Goal: Task Accomplishment & Management: Use online tool/utility

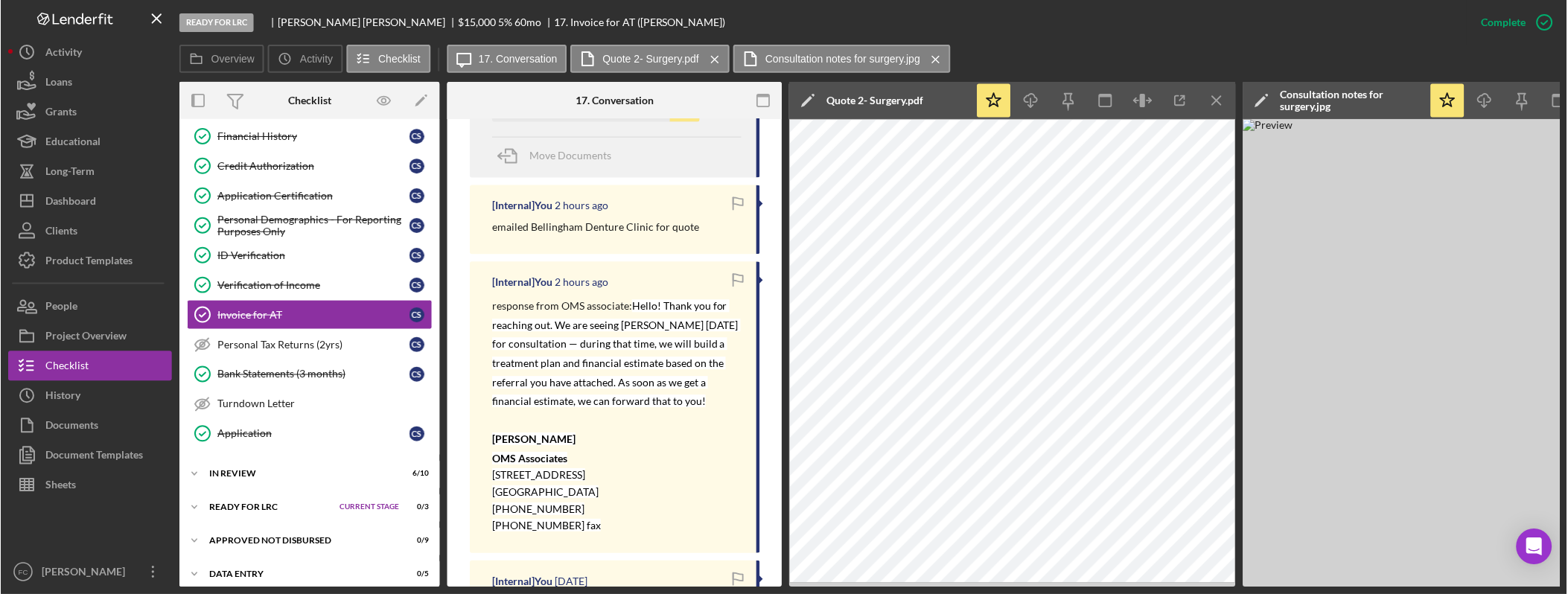
scroll to position [775, 0]
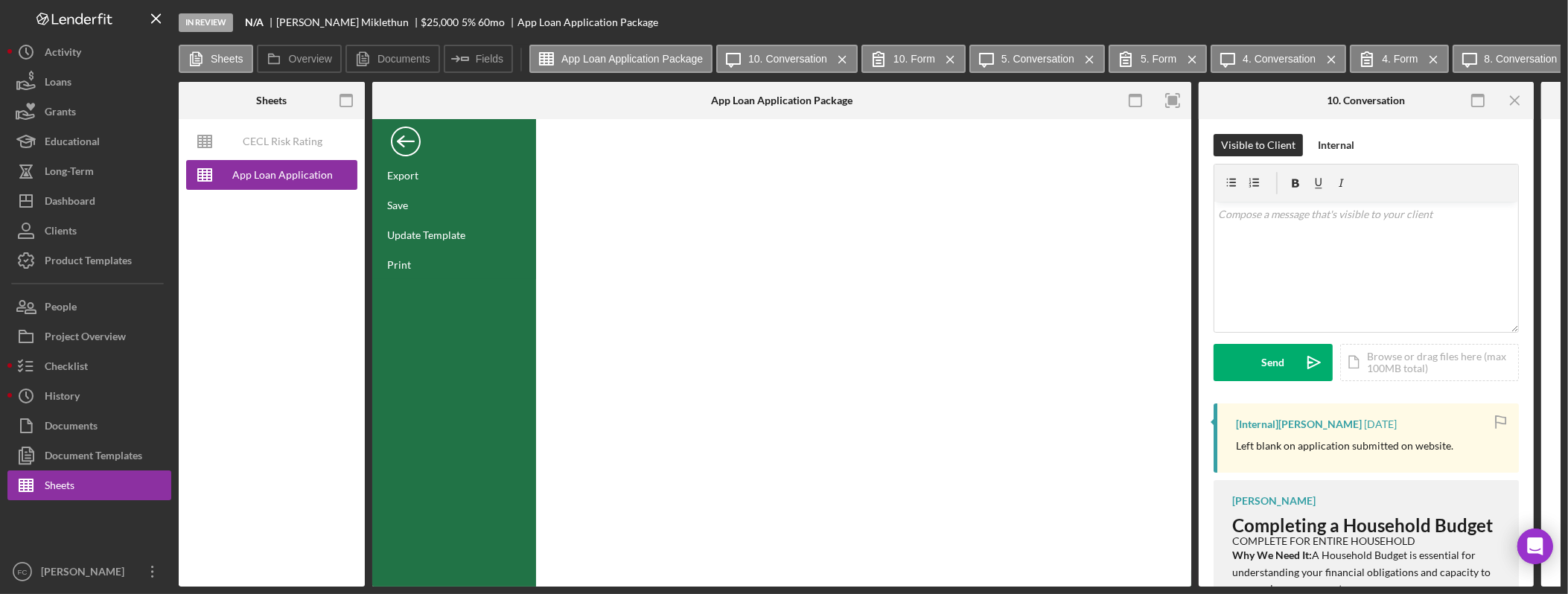
scroll to position [13, 0]
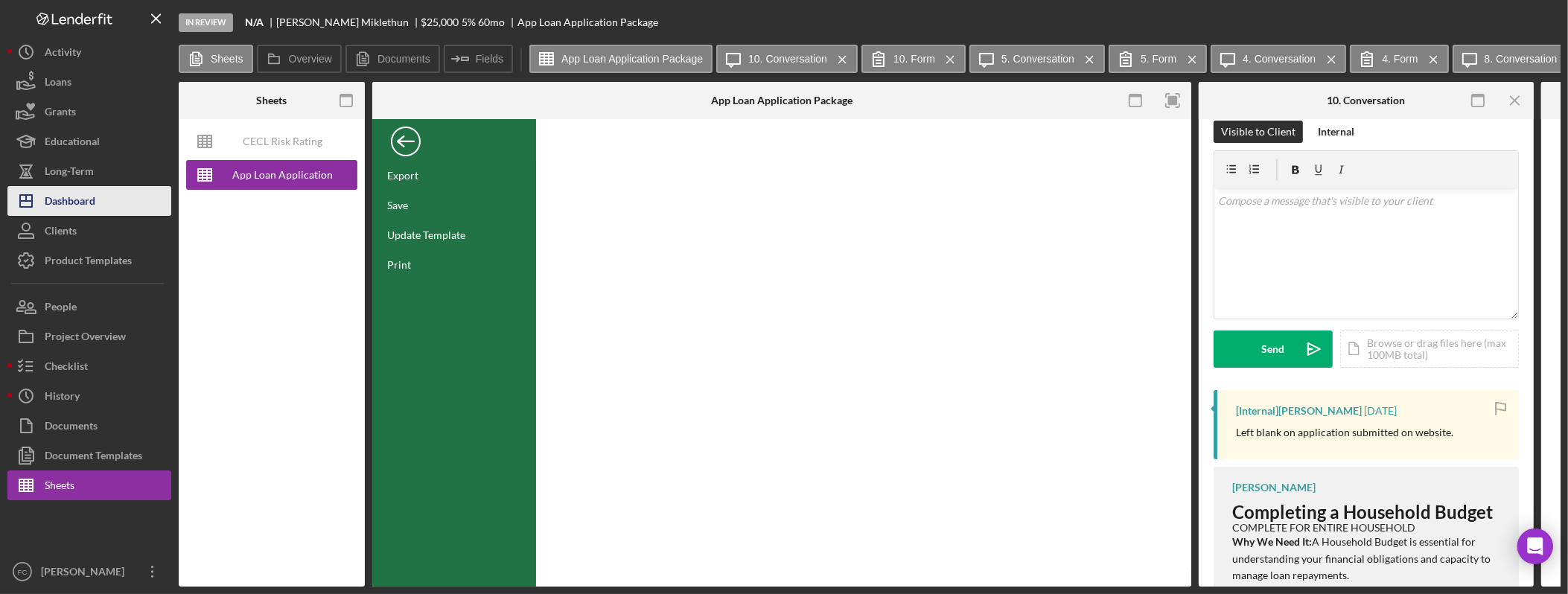
click at [104, 191] on button "Icon/Dashboard Dashboard" at bounding box center [90, 200] width 164 height 30
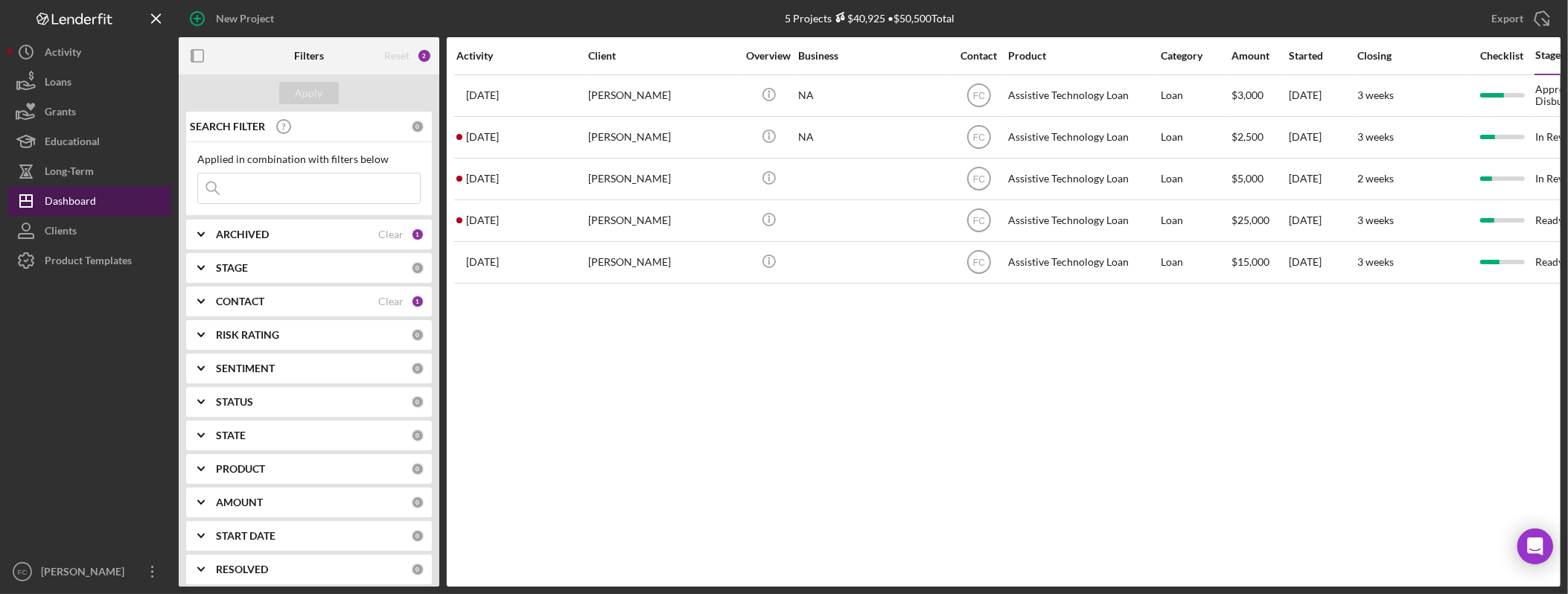
click at [103, 199] on button "Icon/Dashboard Dashboard" at bounding box center [90, 200] width 164 height 30
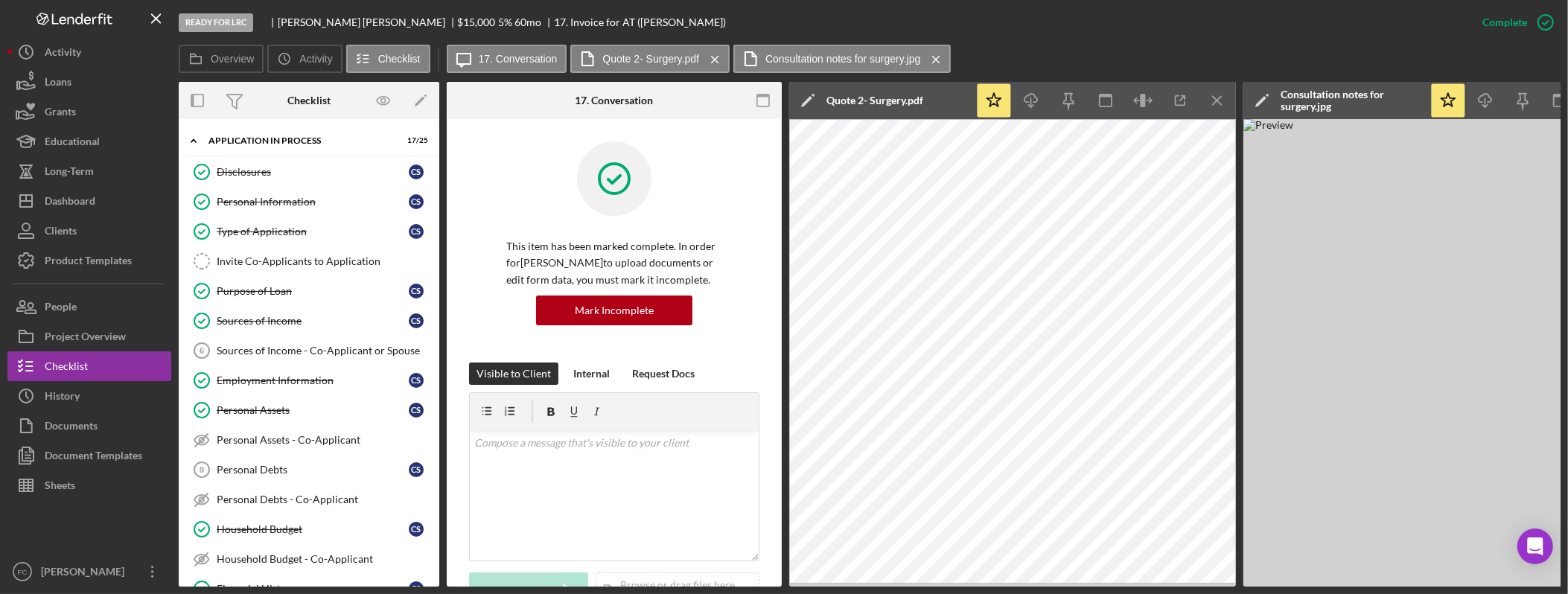
scroll to position [775, 0]
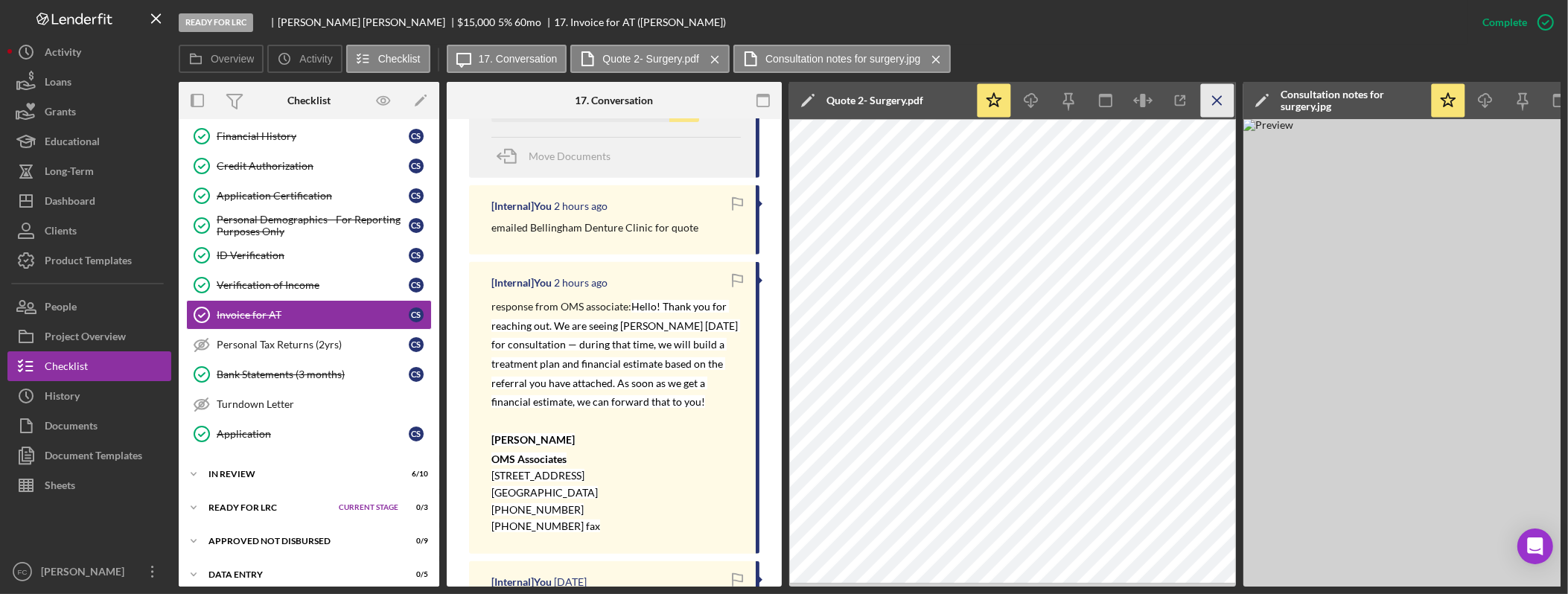
click at [1218, 98] on line "button" at bounding box center [1216, 100] width 9 height 9
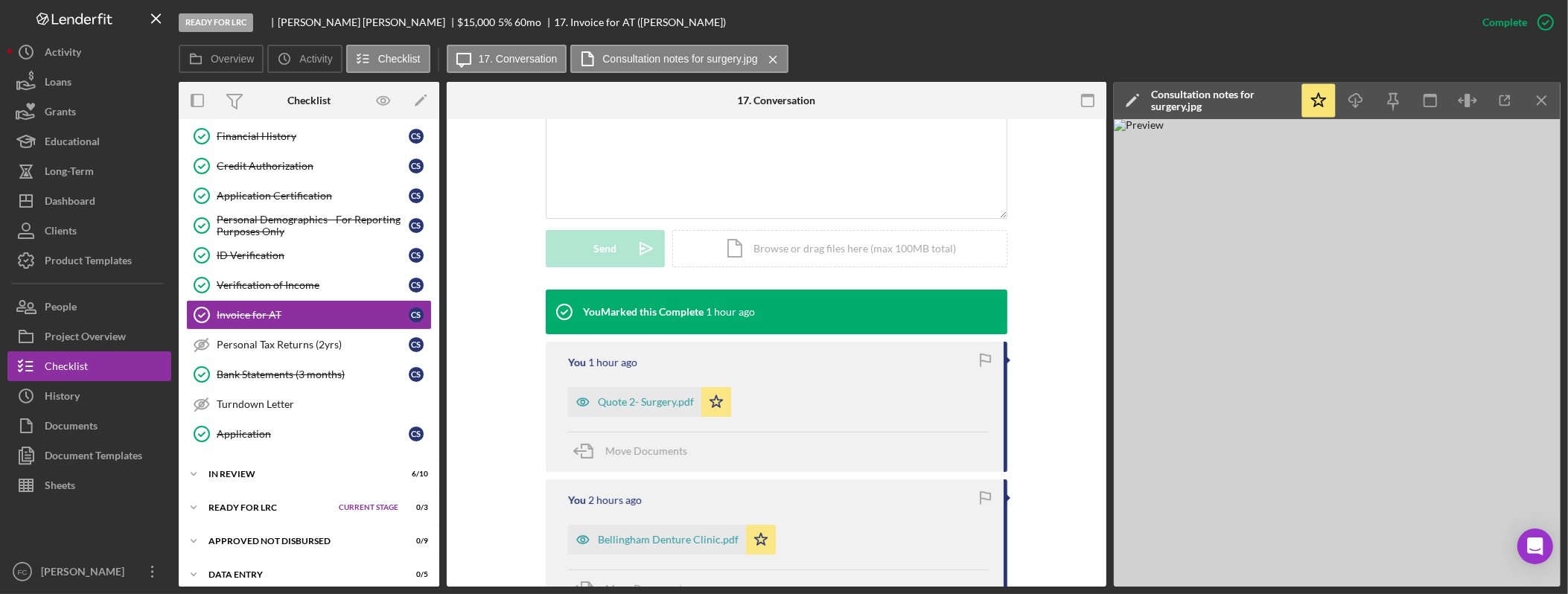
scroll to position [377, 0]
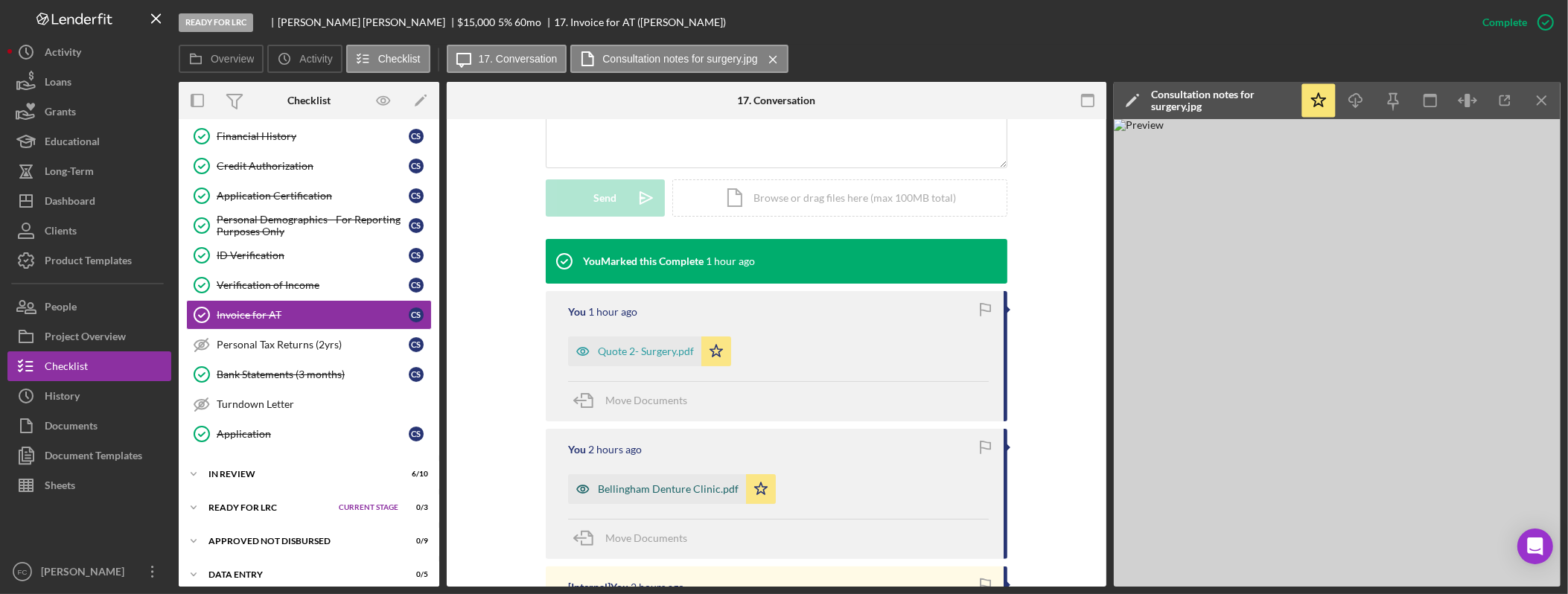
click at [681, 492] on div "Bellingham Denture Clinic.pdf" at bounding box center [668, 489] width 141 height 11
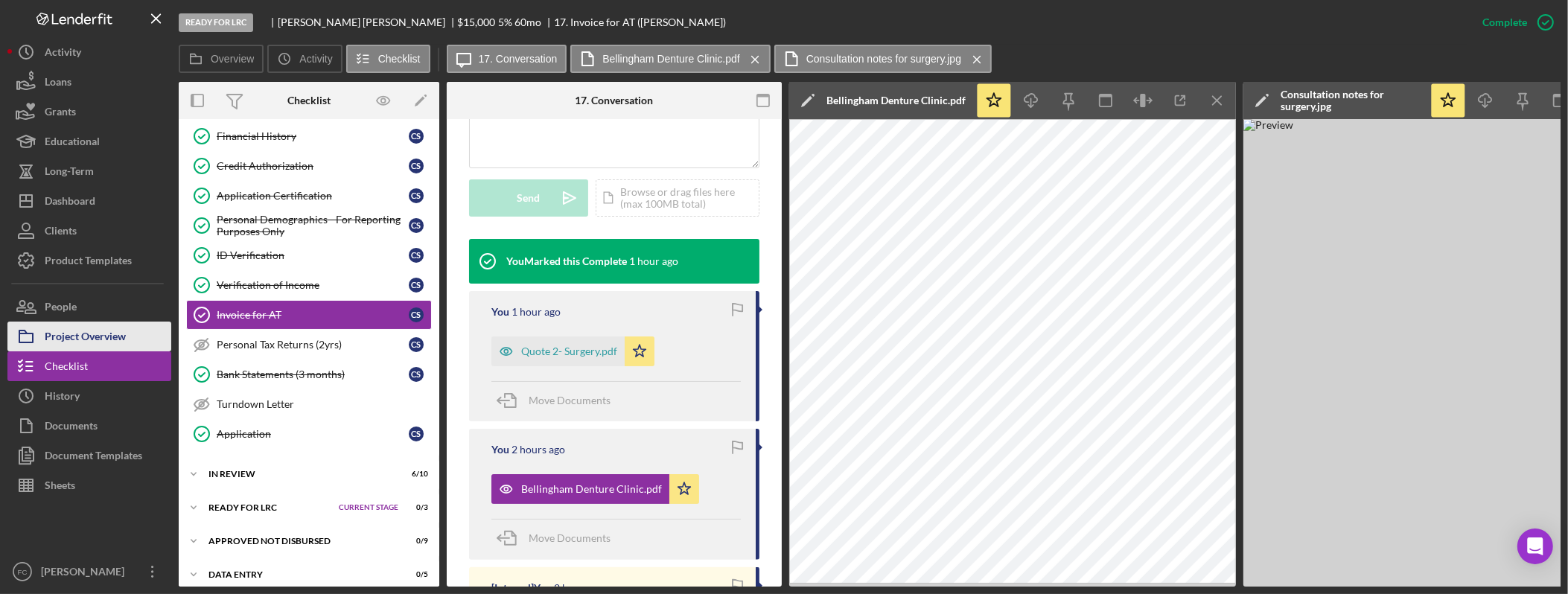
scroll to position [477, 0]
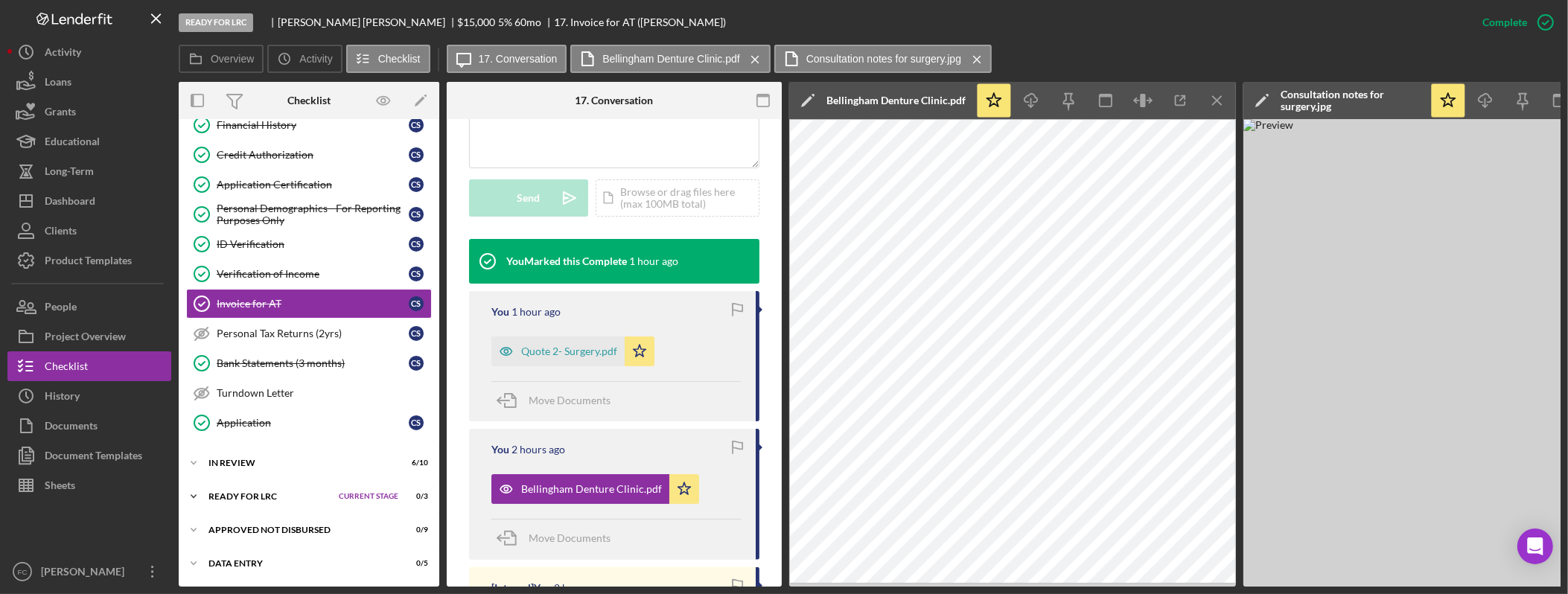
click at [280, 492] on div "Ready for LRC" at bounding box center [270, 496] width 123 height 9
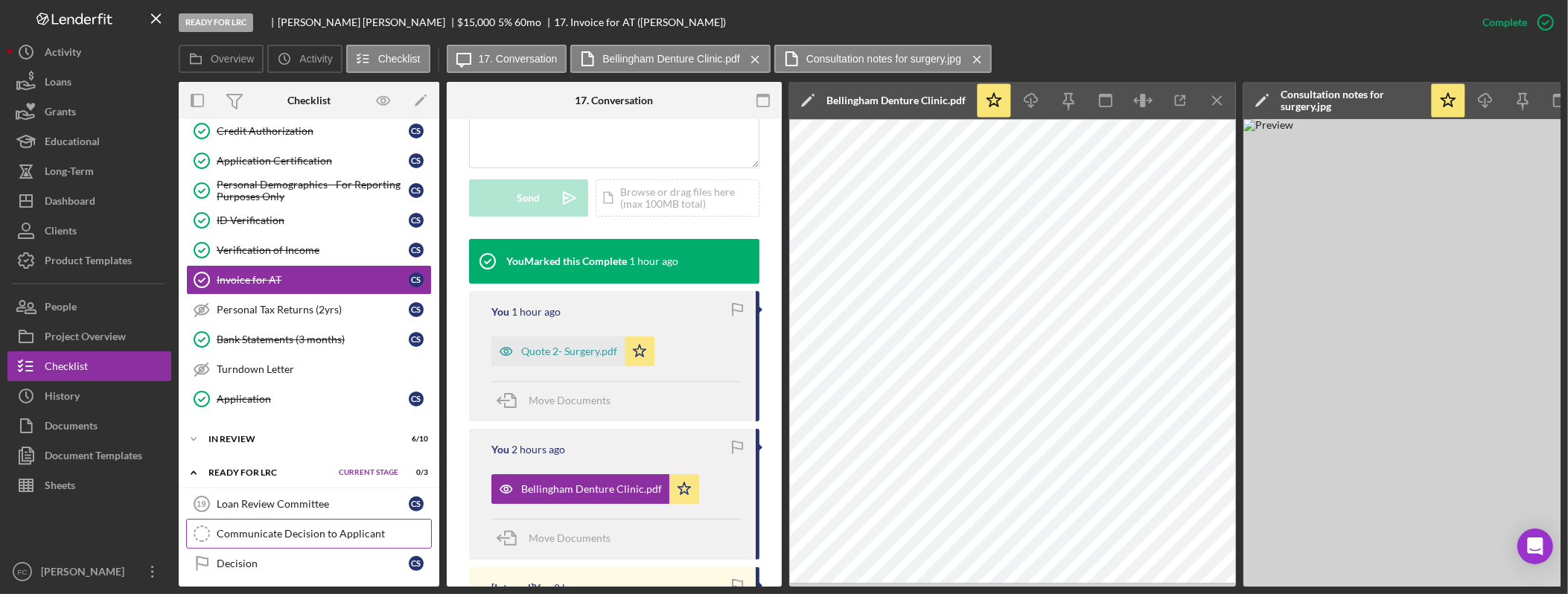
scroll to position [575, 0]
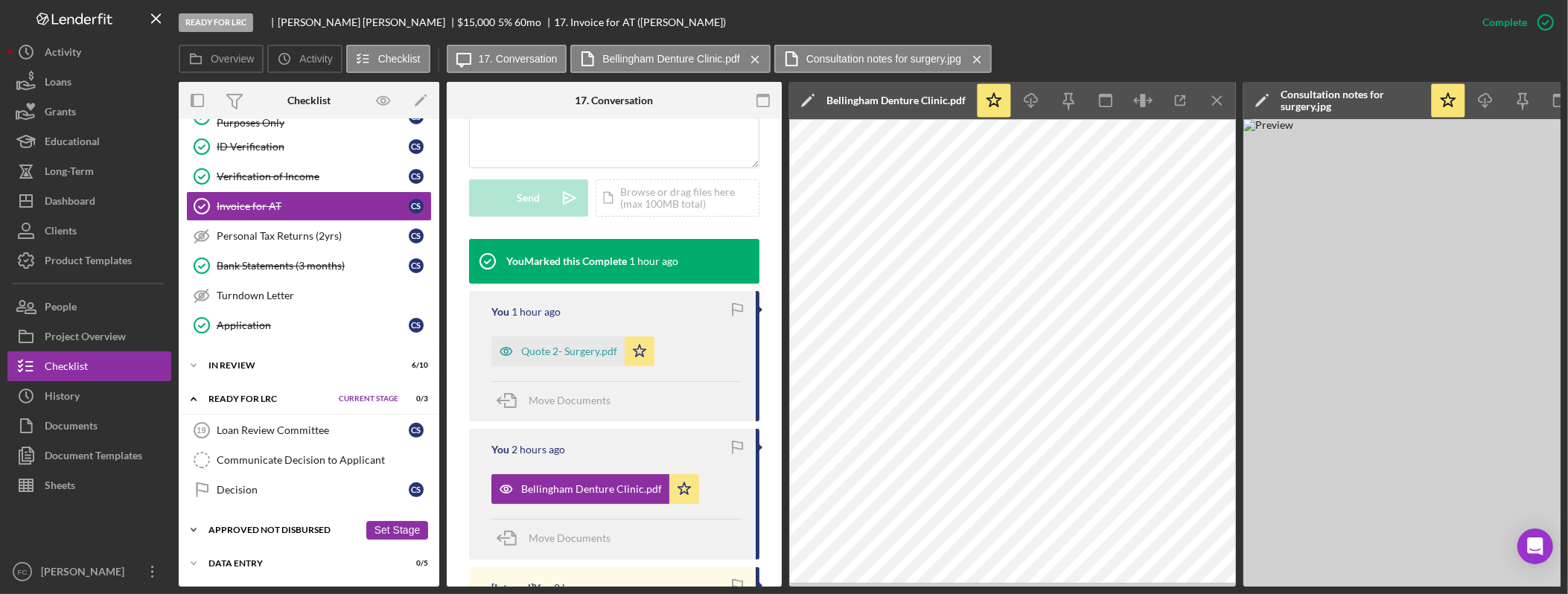
click at [285, 526] on div "Icon/Expander Approved Not Disbursed 0 / 9 Set Stage" at bounding box center [308, 529] width 260 height 30
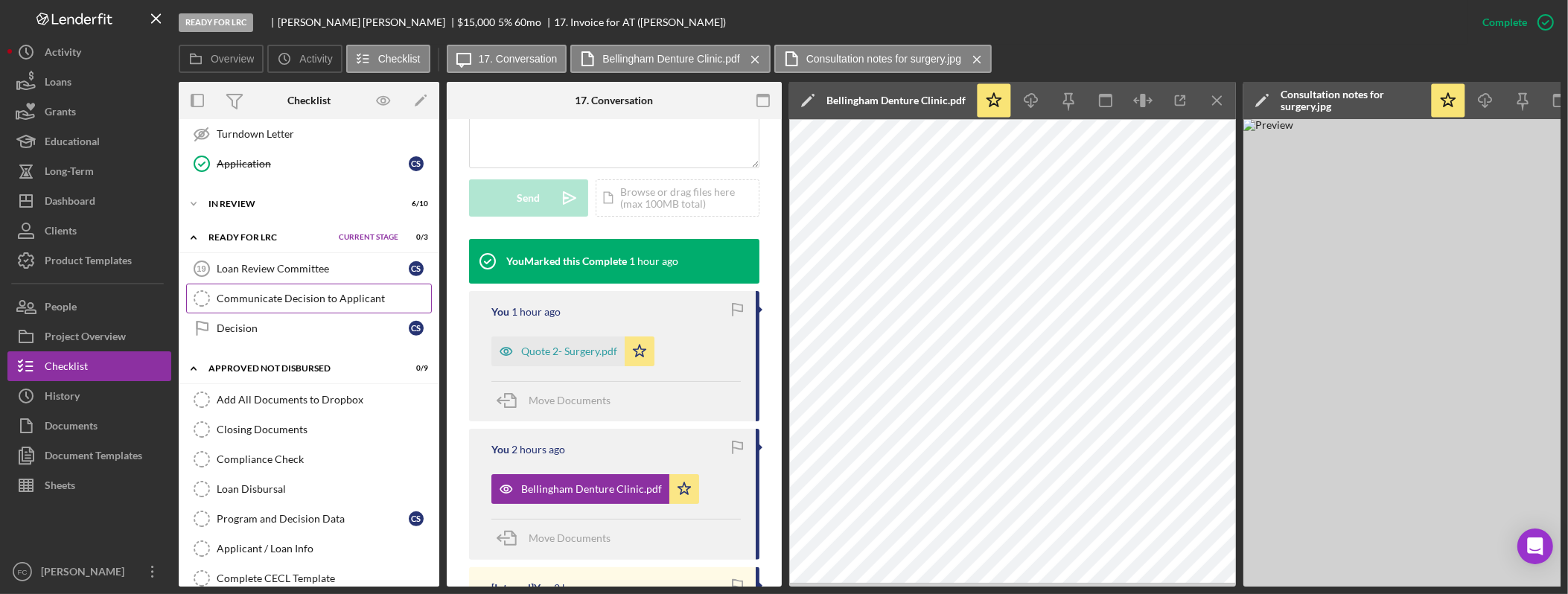
scroll to position [722, 0]
click at [253, 209] on div "In Review" at bounding box center [284, 204] width 151 height 9
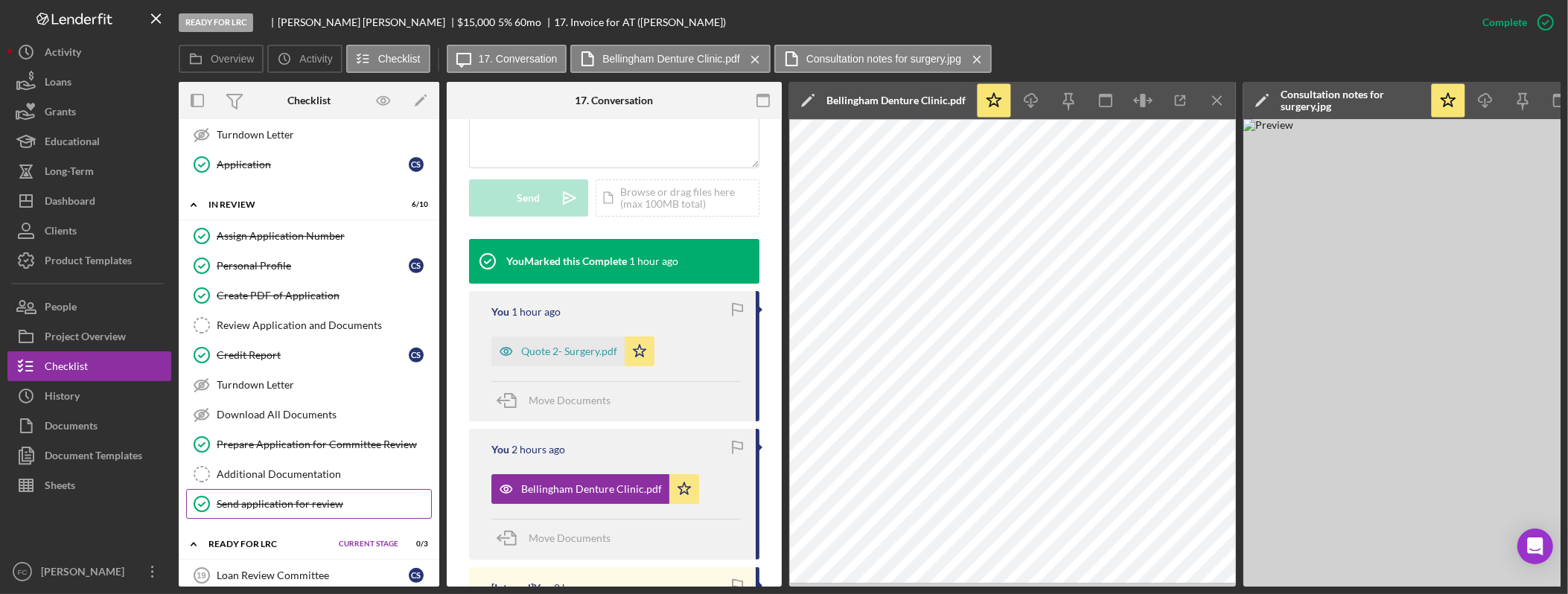
click at [324, 510] on div "Send application for review" at bounding box center [323, 503] width 214 height 11
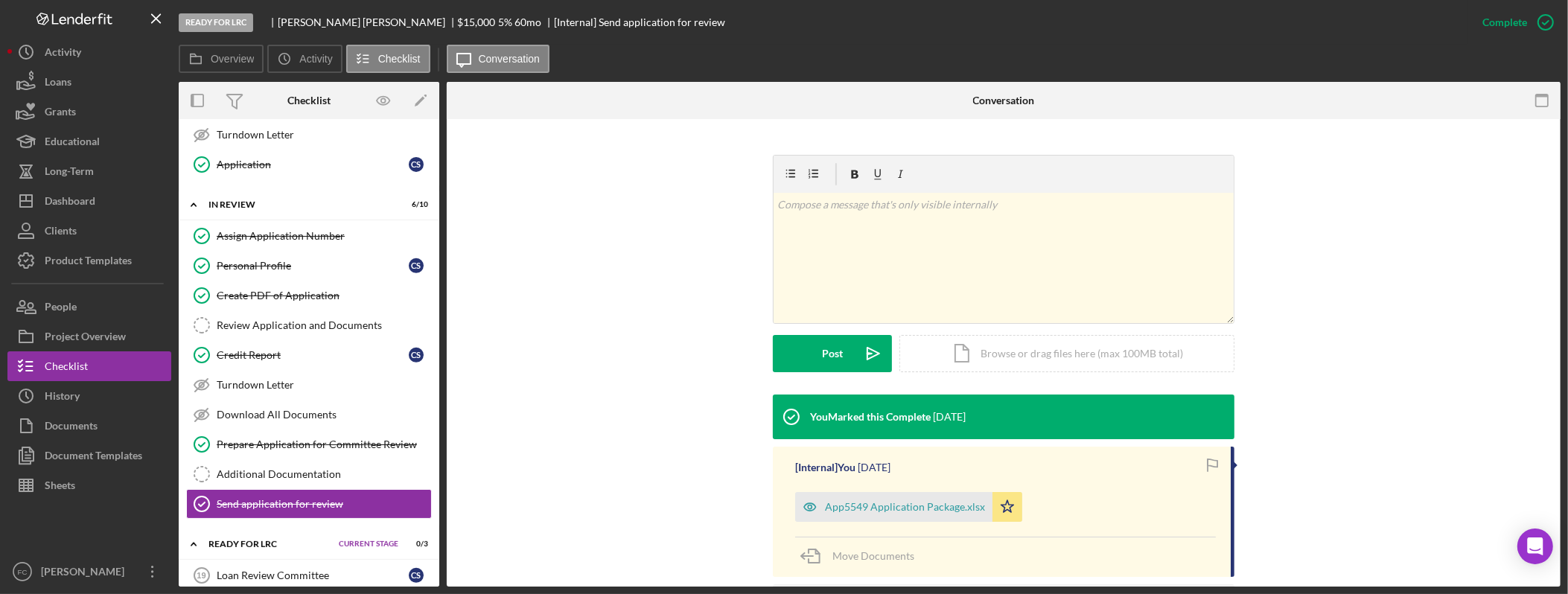
scroll to position [198, 0]
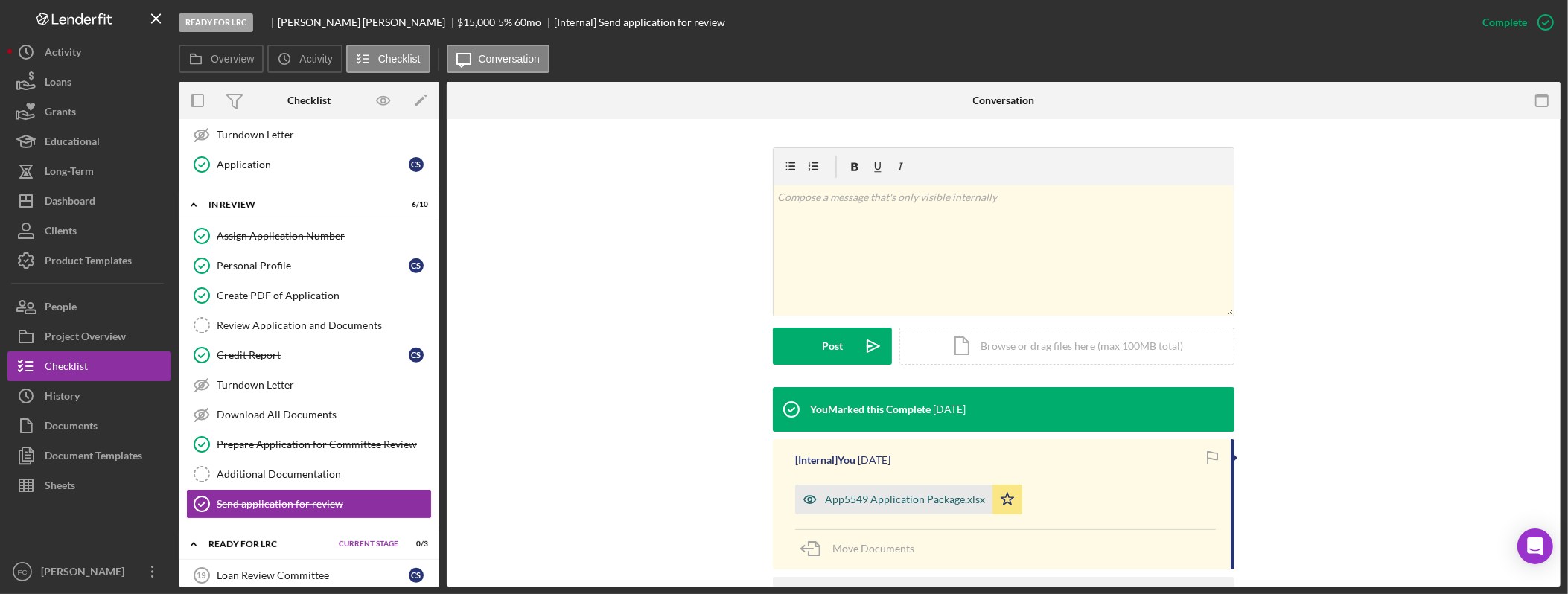
click at [895, 500] on div "App5549 Application Package.xlsx" at bounding box center [905, 500] width 160 height 11
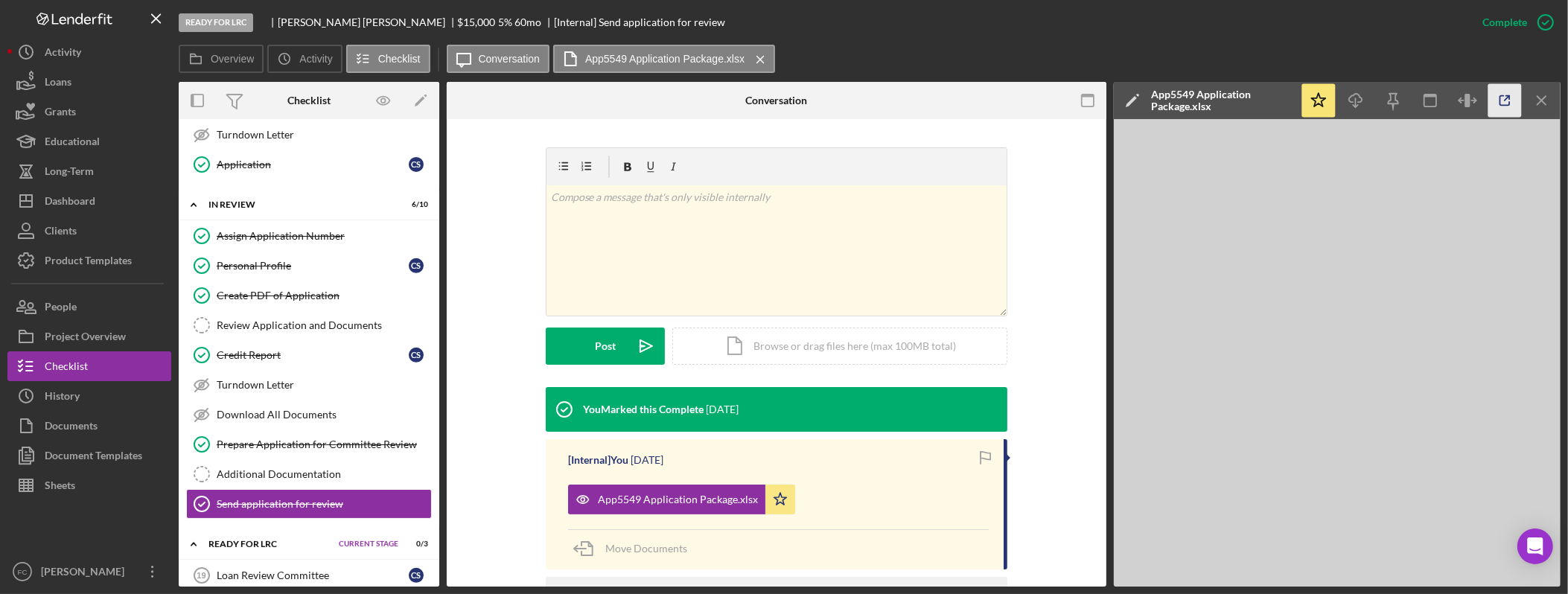
click at [1509, 100] on icon "button" at bounding box center [1504, 100] width 33 height 33
